Goal: Find specific page/section: Find specific page/section

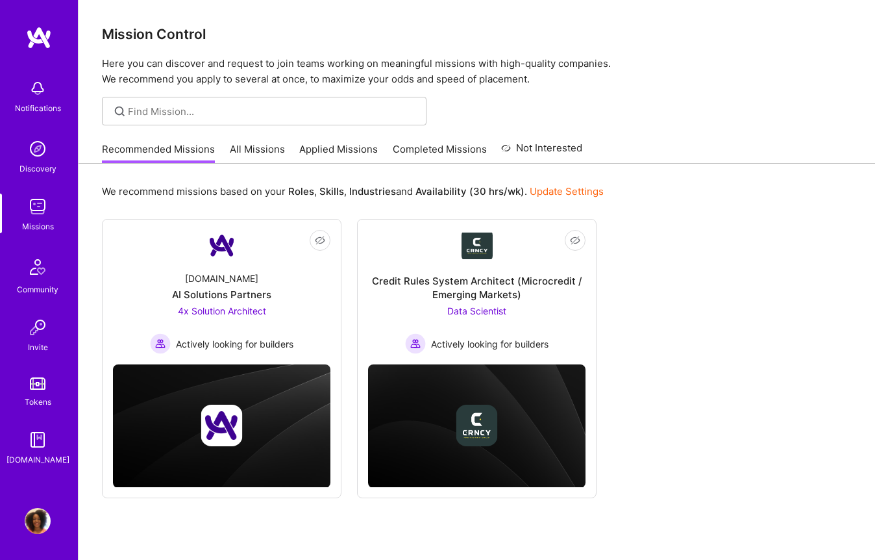
click at [44, 521] on img at bounding box center [38, 521] width 26 height 26
click at [33, 520] on img at bounding box center [38, 521] width 26 height 26
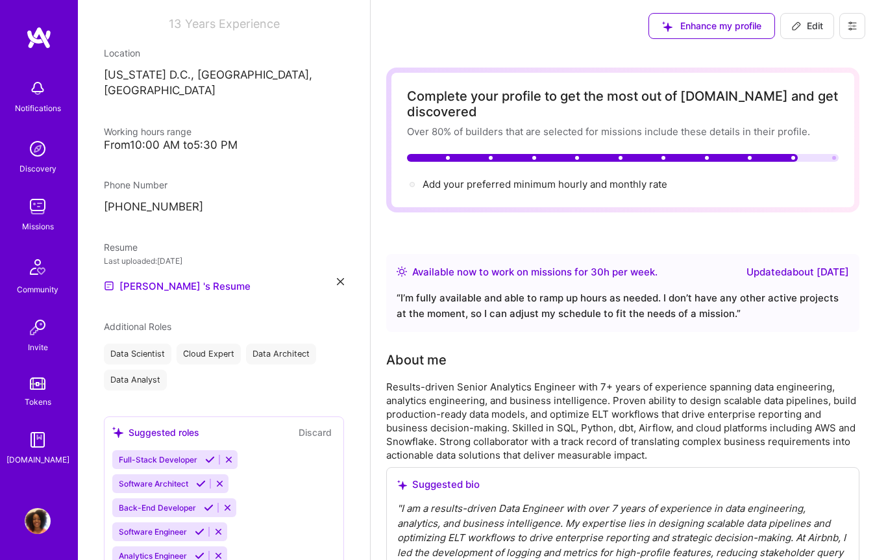
scroll to position [220, 0]
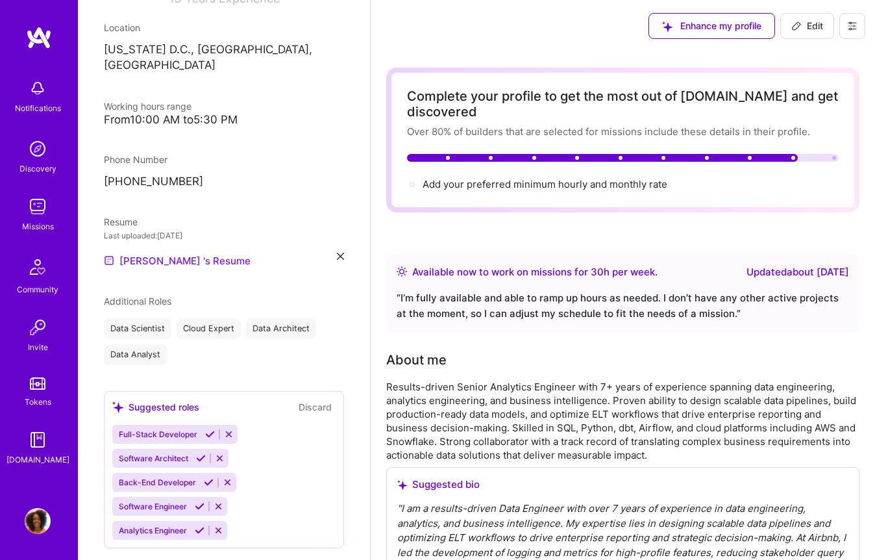
click at [163, 253] on link "Marni 's Resume" at bounding box center [177, 261] width 147 height 16
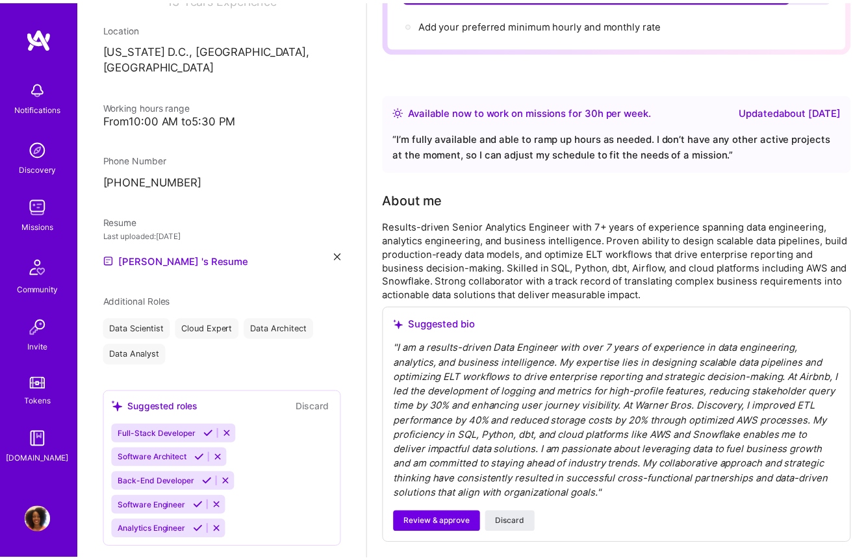
scroll to position [161, 0]
